Goal: Task Accomplishment & Management: Manage account settings

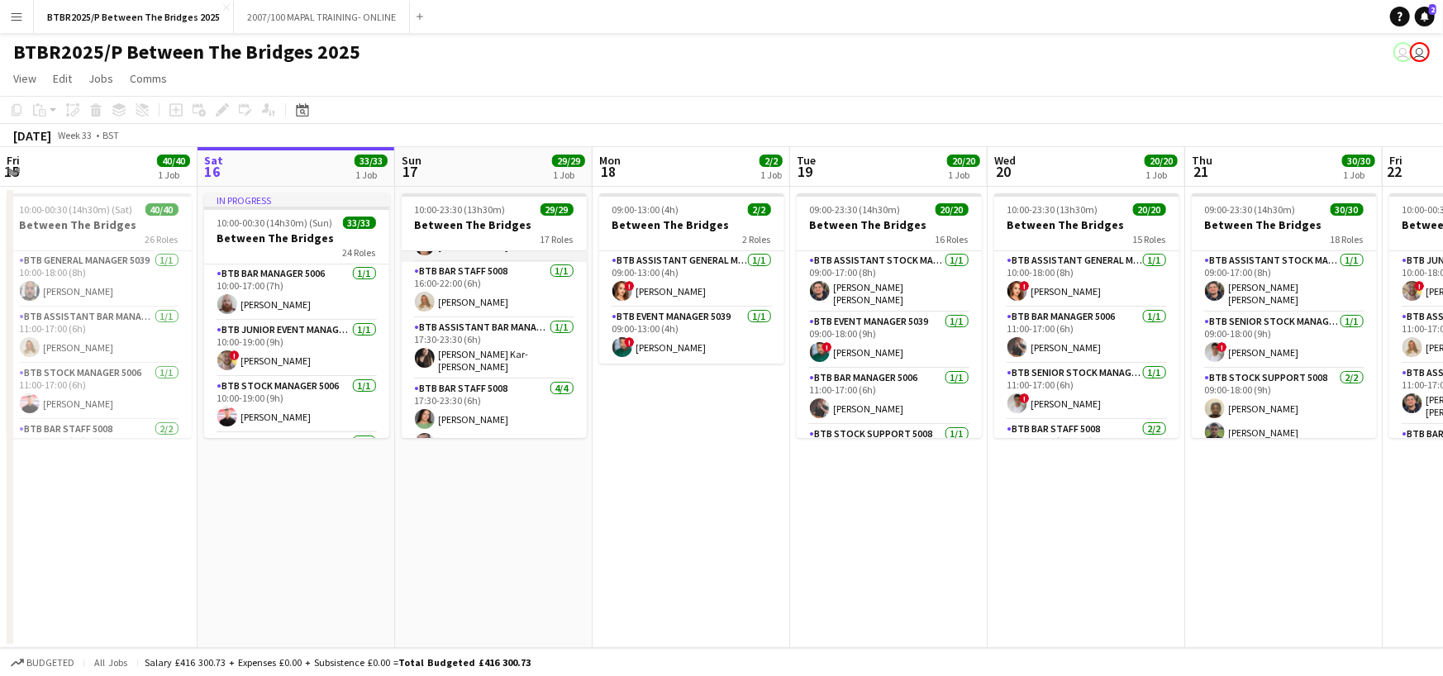
scroll to position [1056, 0]
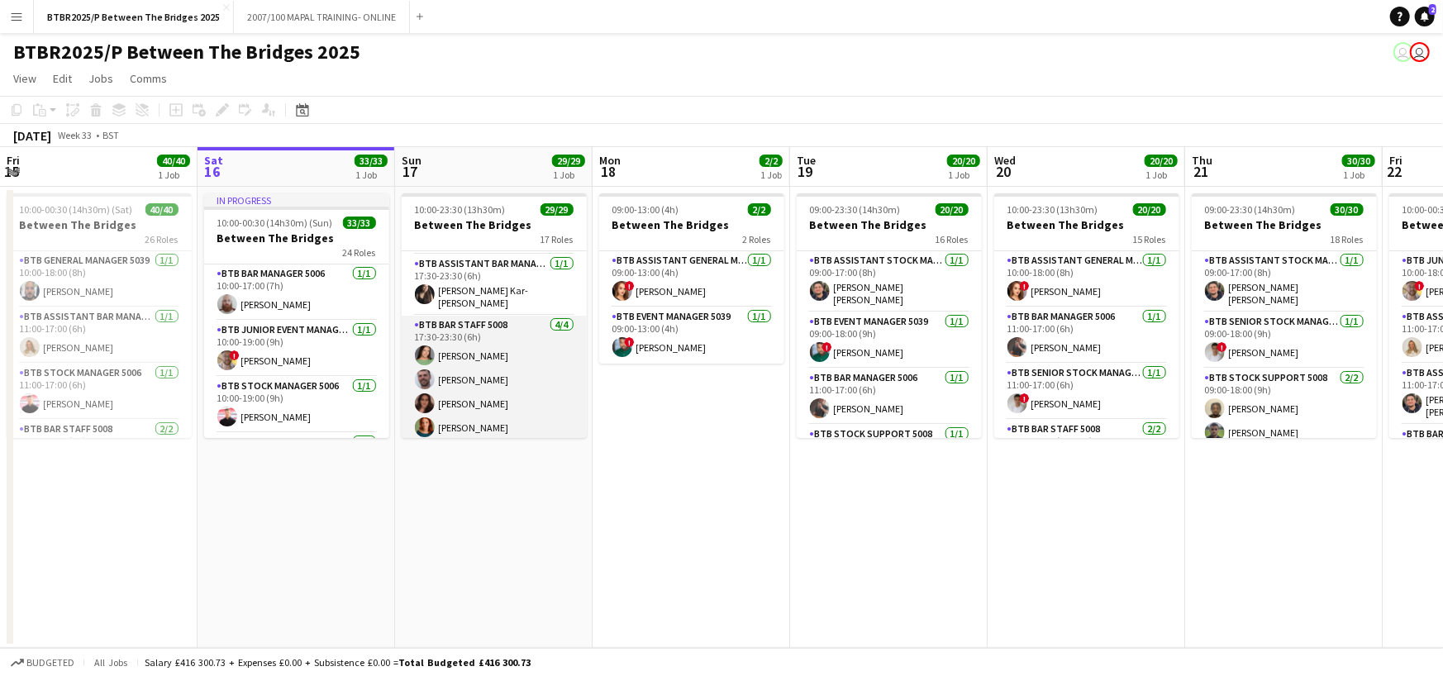
click at [479, 414] on app-card-role "BTB Bar Staff 5008 [DATE] 17:30-23:30 (6h) [PERSON_NAME] [PERSON_NAME] [PERSON_…" at bounding box center [494, 380] width 185 height 128
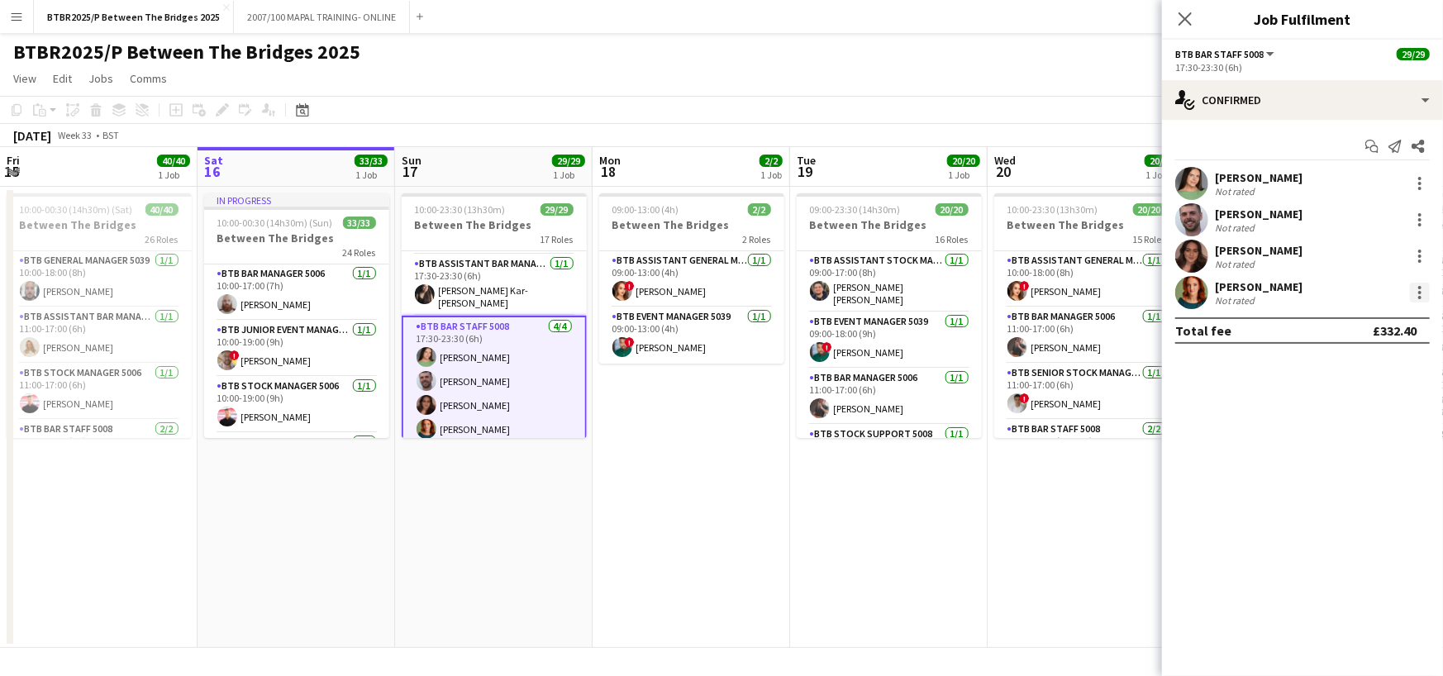
click at [1419, 289] on div at bounding box center [1420, 293] width 20 height 20
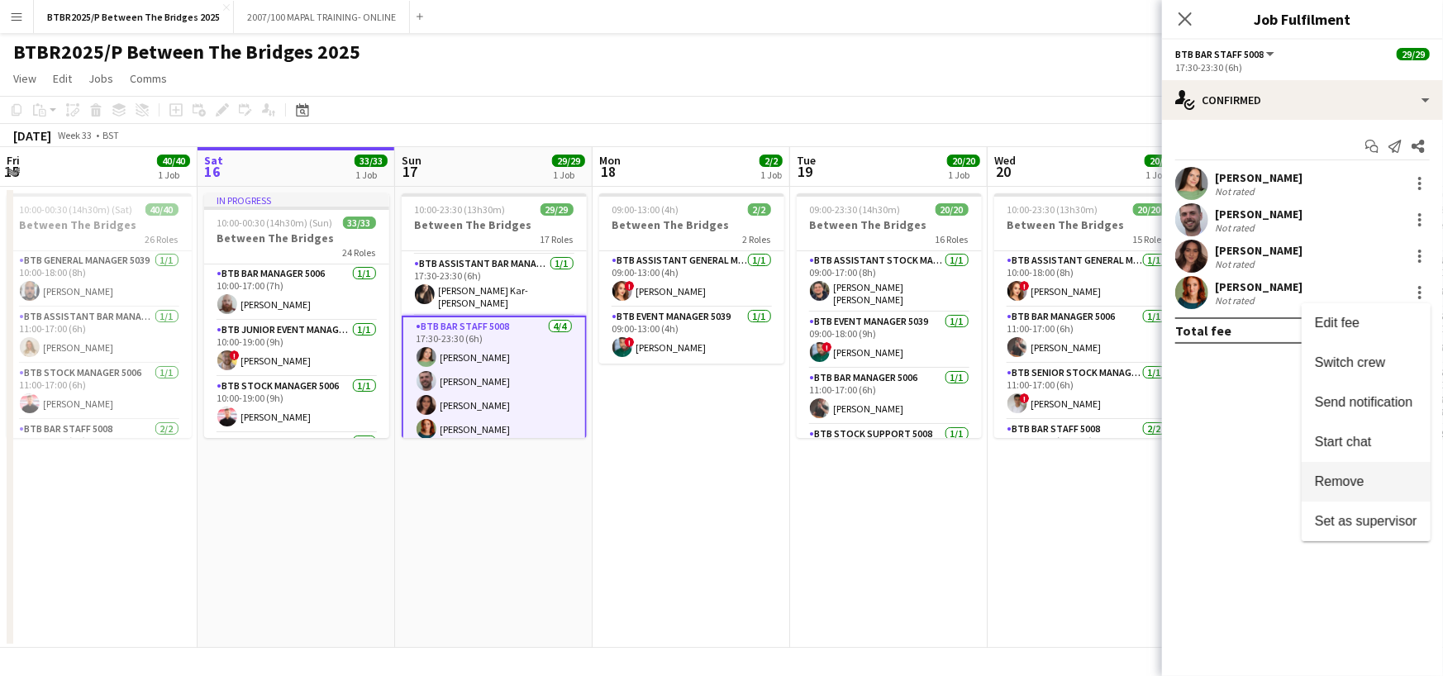
click at [1343, 483] on span "Remove" at bounding box center [1340, 482] width 50 height 14
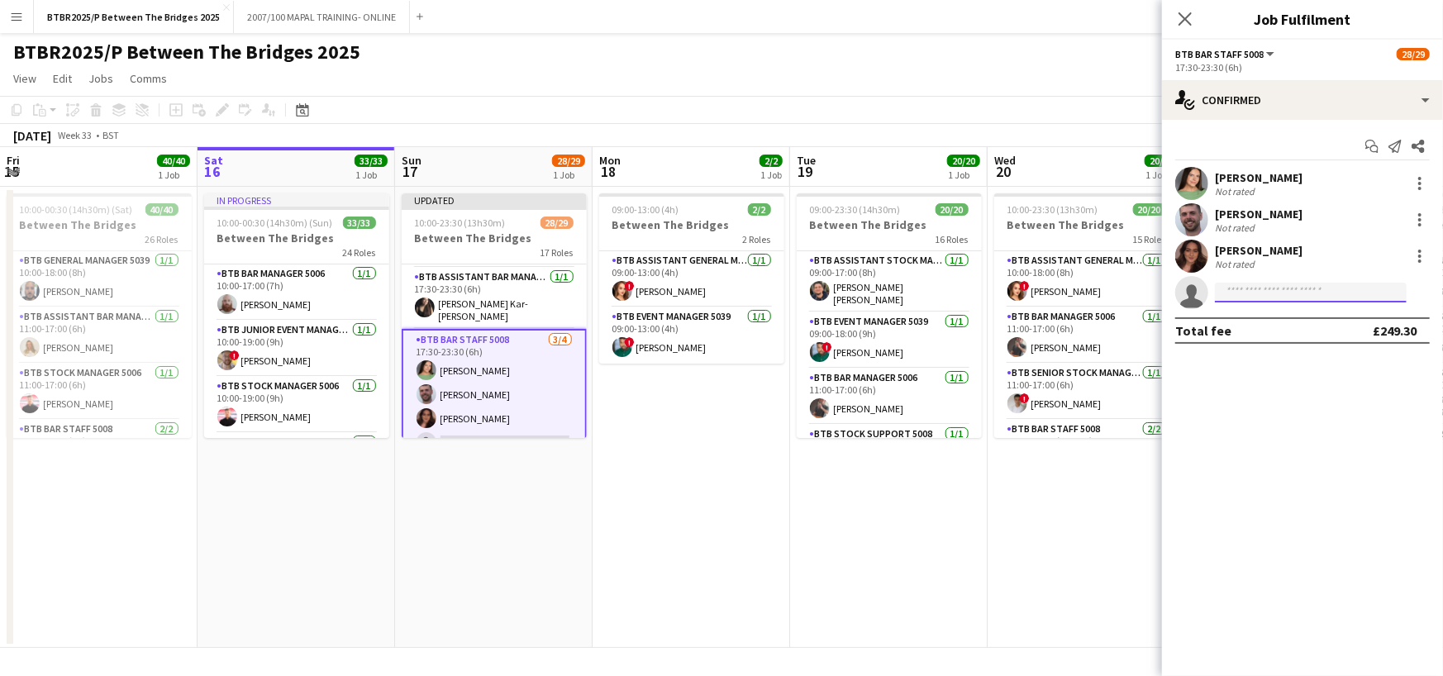
click at [1285, 293] on input at bounding box center [1311, 293] width 192 height 20
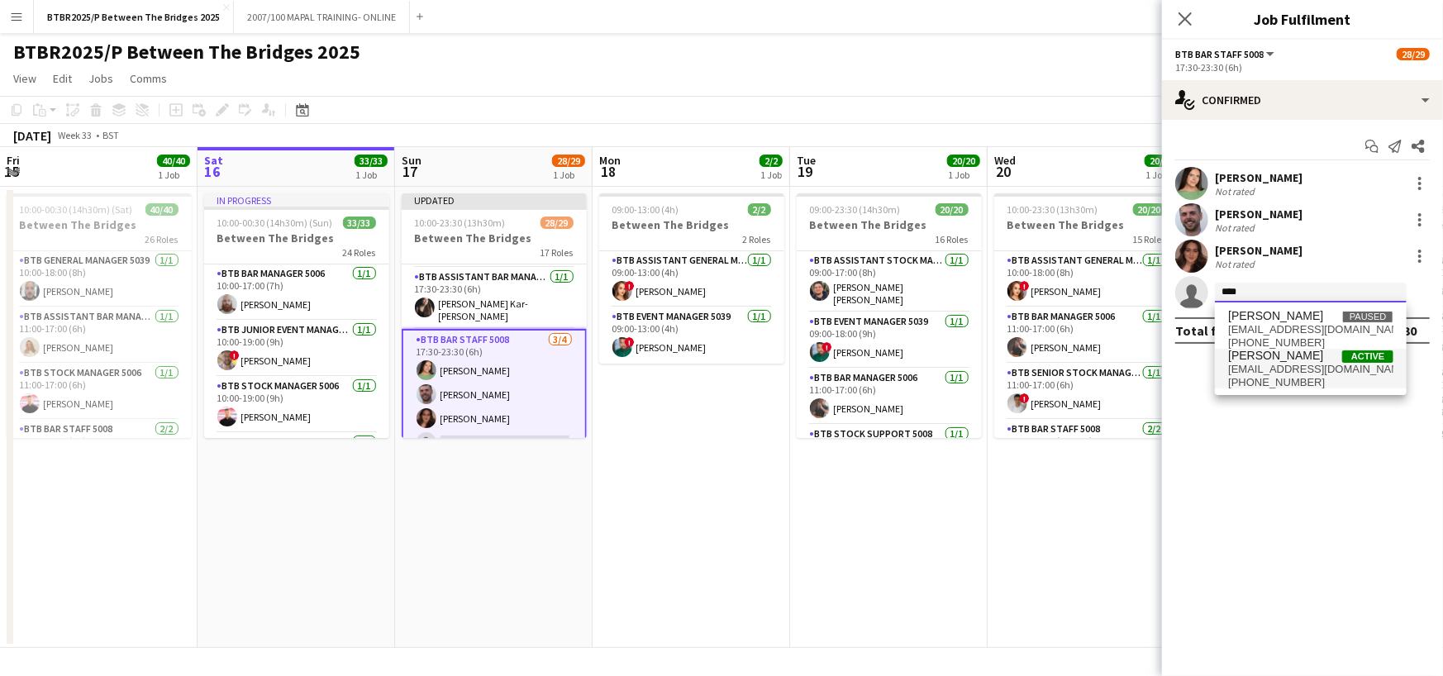
type input "****"
click at [1322, 378] on span "[PHONE_NUMBER]" at bounding box center [1310, 382] width 165 height 13
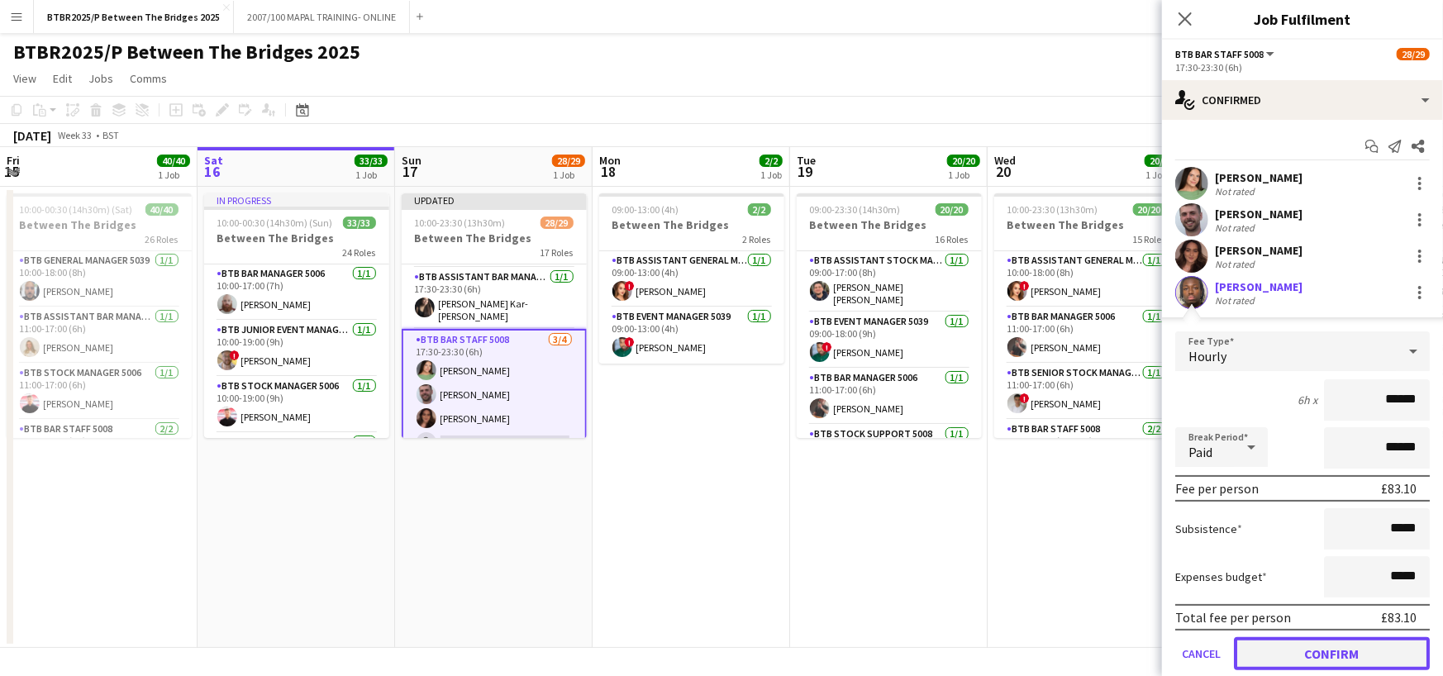
click at [1337, 651] on button "Confirm" at bounding box center [1332, 653] width 196 height 33
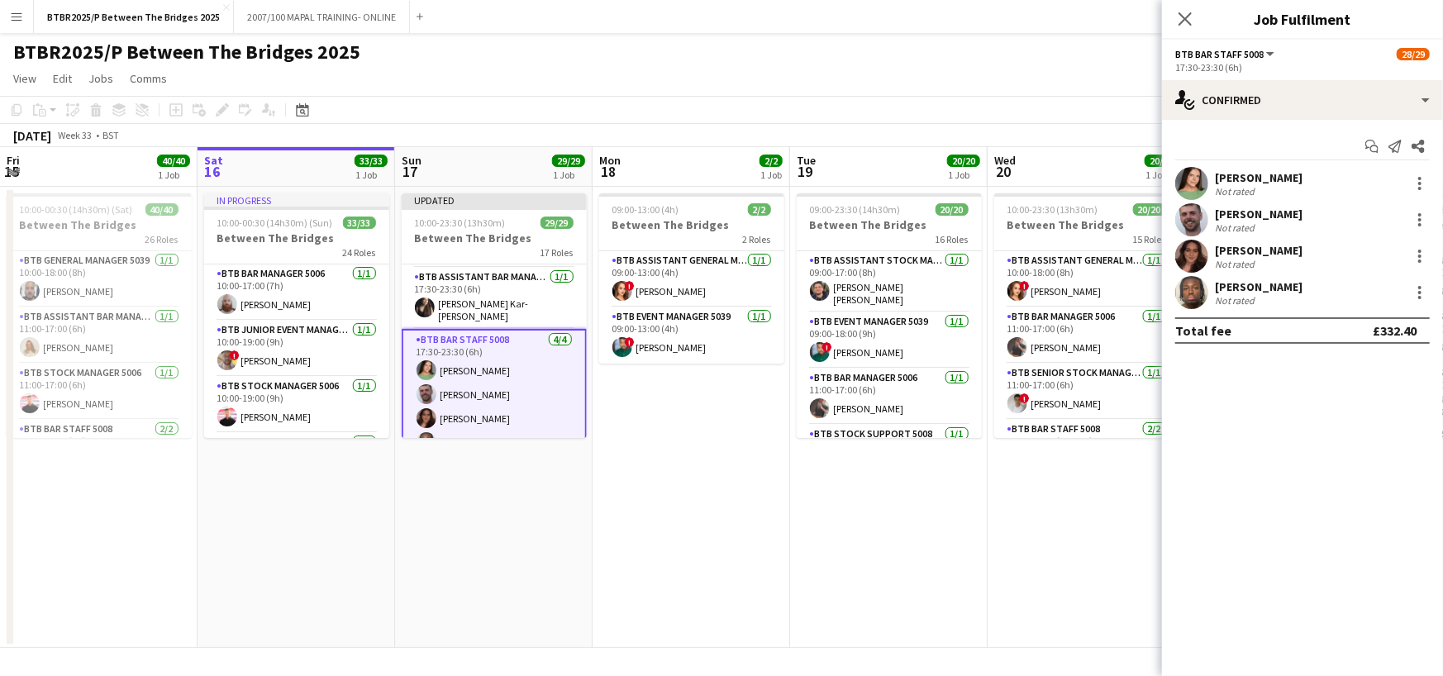
click at [1187, 30] on div "Close pop-in" at bounding box center [1185, 19] width 46 height 38
click at [1188, 17] on icon at bounding box center [1185, 19] width 16 height 16
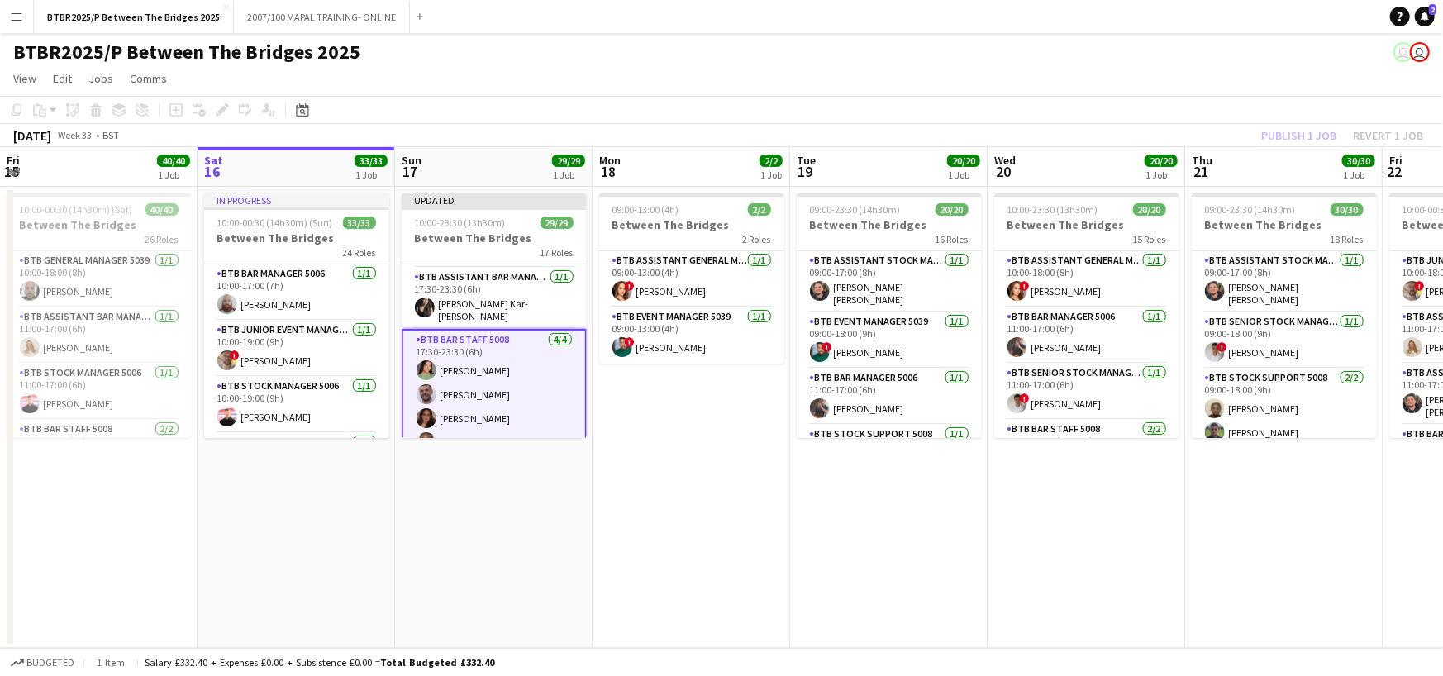
click at [1302, 126] on div "Publish 1 job Revert 1 job" at bounding box center [1343, 135] width 202 height 21
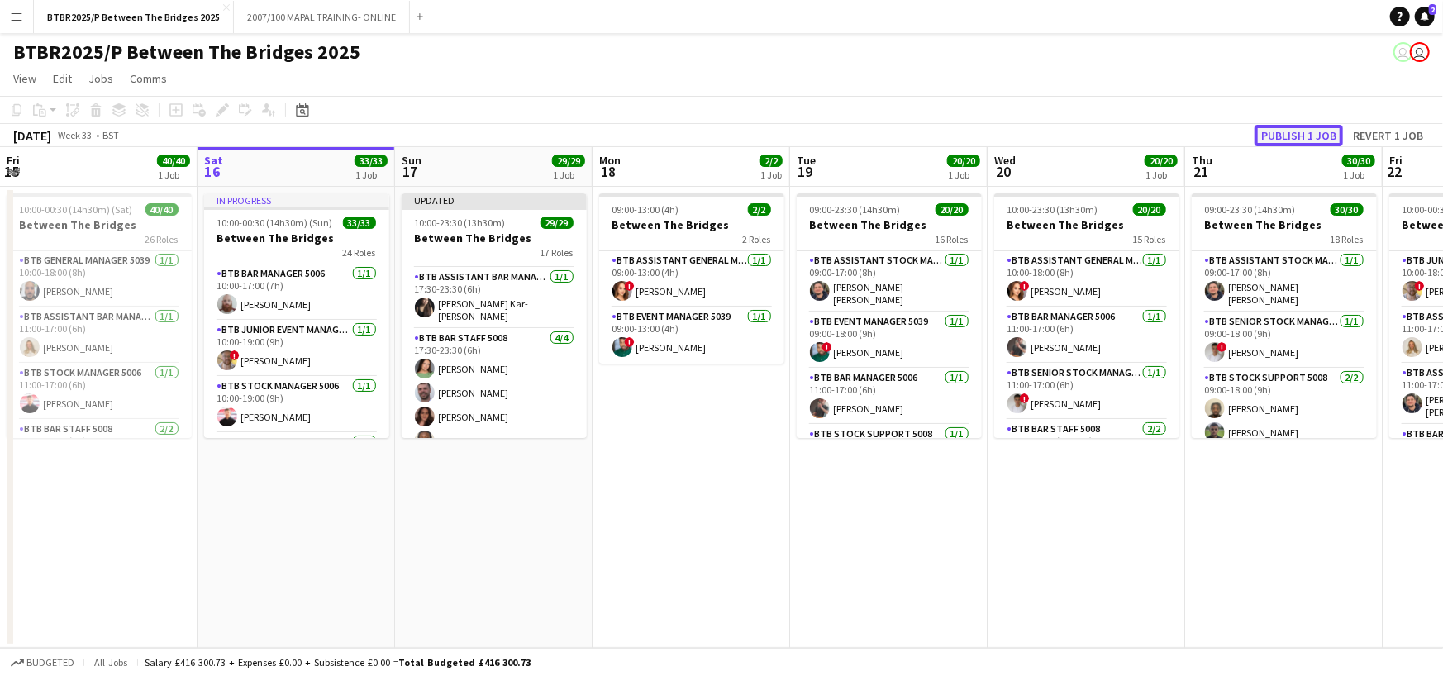
click at [1309, 136] on button "Publish 1 job" at bounding box center [1299, 135] width 88 height 21
